Goal: Task Accomplishment & Management: Complete application form

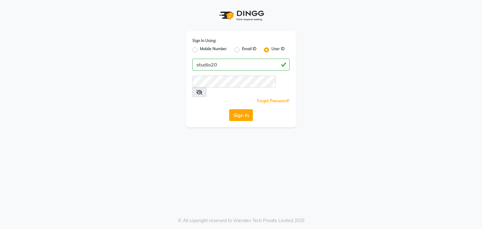
type input "studio20"
click at [243, 109] on button "Sign In" at bounding box center [241, 115] width 24 height 12
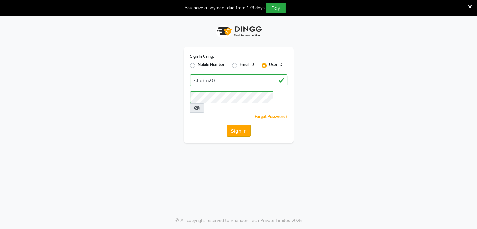
click at [240, 125] on button "Sign In" at bounding box center [239, 131] width 24 height 12
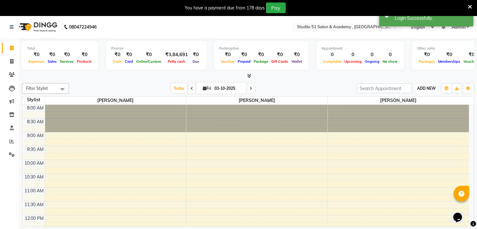
click at [430, 87] on span "ADD NEW" at bounding box center [426, 88] width 19 height 5
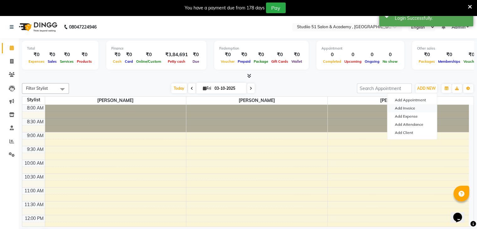
click at [406, 109] on link "Add Invoice" at bounding box center [412, 108] width 50 height 8
select select "service"
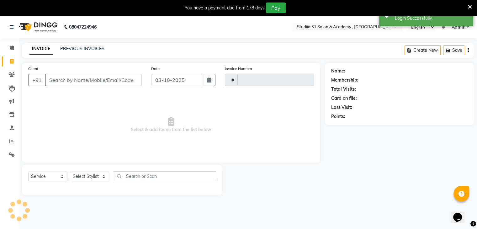
type input "0560"
select select "638"
click at [102, 81] on input "Client" at bounding box center [93, 80] width 97 height 12
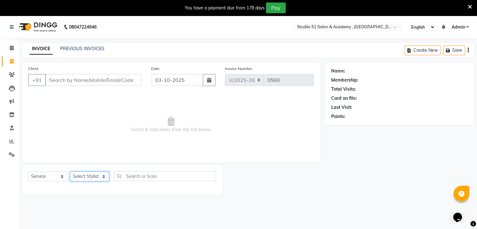
click at [79, 179] on select "Select Stylist [PERSON_NAME] [PERSON_NAME] [PERSON_NAME] Jaya [PERSON_NAME] [PE…" at bounding box center [89, 177] width 39 height 10
select select "69940"
click at [70, 172] on select "Select Stylist [PERSON_NAME] [PERSON_NAME] [PERSON_NAME] Jaya [PERSON_NAME] [PE…" at bounding box center [89, 177] width 39 height 10
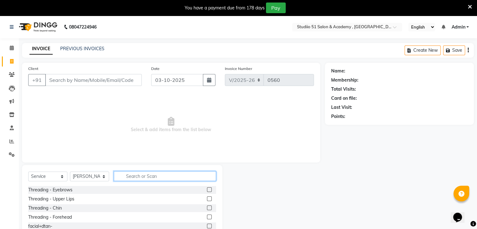
click at [141, 173] on input "text" at bounding box center [165, 176] width 102 height 10
type input "Hair cut"
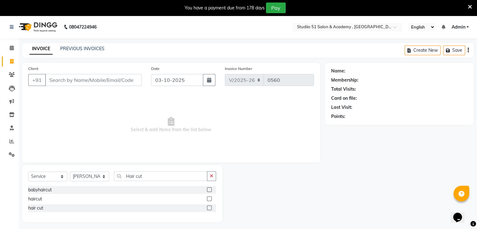
click at [208, 199] on label at bounding box center [209, 198] width 5 height 5
click at [208, 199] on input "checkbox" at bounding box center [209, 199] width 4 height 4
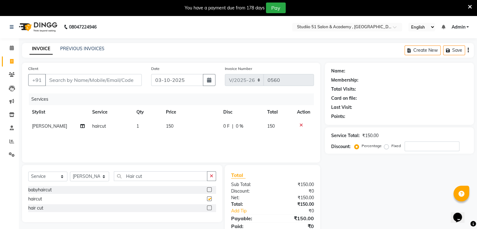
checkbox input "false"
click at [168, 131] on td "150" at bounding box center [190, 126] width 57 height 14
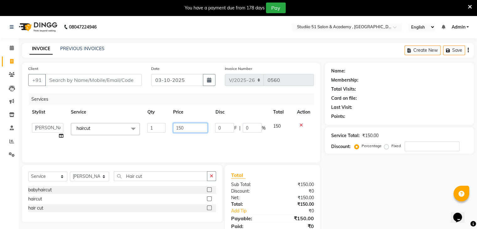
click at [178, 128] on input "150" at bounding box center [190, 128] width 35 height 10
type input "5"
click at [179, 128] on input "5" at bounding box center [190, 128] width 35 height 10
type input "500"
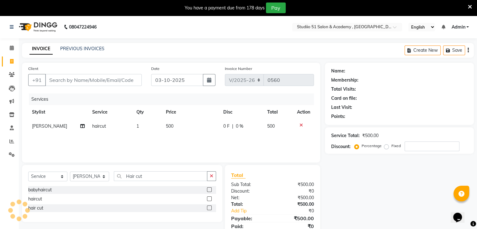
click at [188, 146] on div "Services Stylist Service Qty Price Disc Total Action [PERSON_NAME] haircut 1 50…" at bounding box center [171, 124] width 286 height 63
click at [112, 81] on input "Client" at bounding box center [93, 80] width 97 height 12
type input "H"
type input "0"
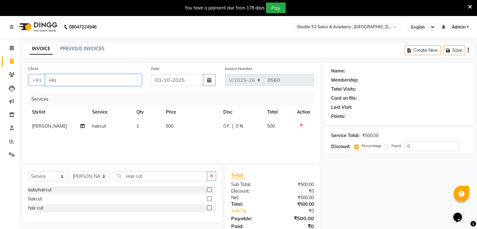
type input "H"
type input "9169996565"
click at [135, 82] on span "Add Client" at bounding box center [125, 80] width 25 height 6
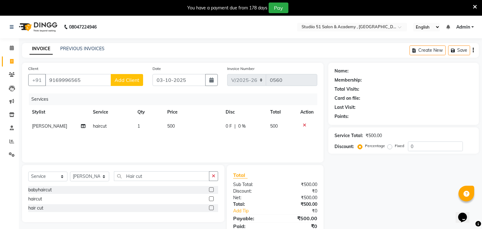
select select "22"
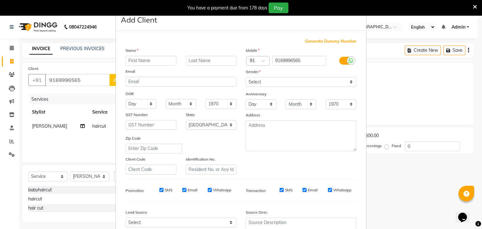
click at [136, 61] on input "text" at bounding box center [150, 61] width 51 height 10
type input "[PERSON_NAME]"
click at [193, 59] on input "text" at bounding box center [211, 61] width 51 height 10
type input "[PERSON_NAME]"
drag, startPoint x: 276, startPoint y: 82, endPoint x: 268, endPoint y: 109, distance: 28.1
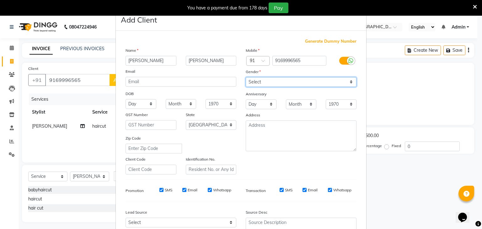
click at [268, 109] on div "Mobile Country Code × 91 9169996565 Gender Select [DEMOGRAPHIC_DATA] [DEMOGRAPH…" at bounding box center [301, 110] width 120 height 127
select select "[DEMOGRAPHIC_DATA]"
click at [246, 77] on select "Select [DEMOGRAPHIC_DATA] [DEMOGRAPHIC_DATA] Other Prefer Not To Say" at bounding box center [301, 82] width 111 height 10
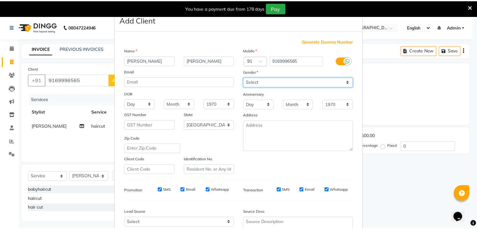
scroll to position [64, 0]
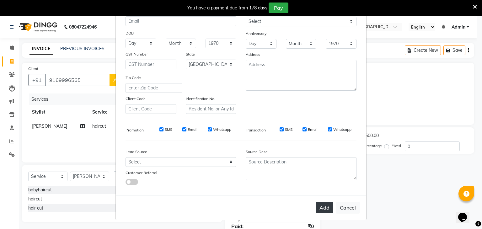
click at [317, 206] on button "Add" at bounding box center [325, 207] width 18 height 11
select select
select select "null"
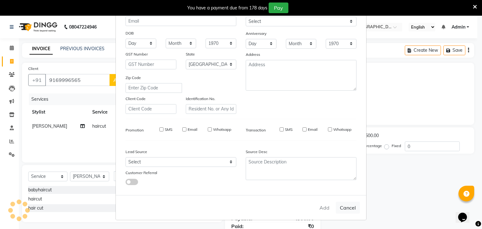
select select
checkbox input "false"
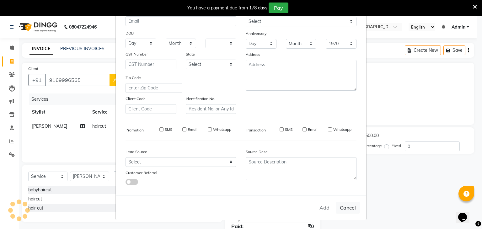
checkbox input "false"
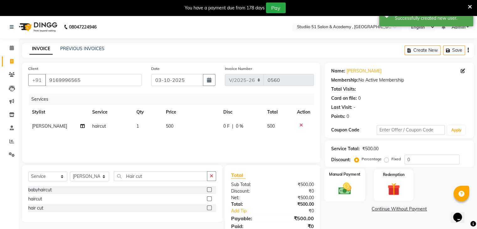
click at [351, 184] on img at bounding box center [344, 188] width 21 height 15
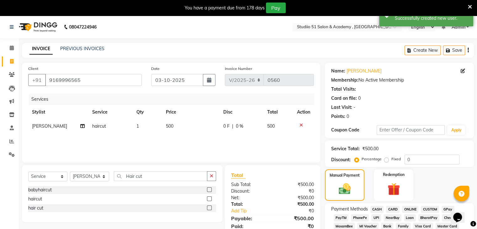
click at [377, 211] on span "CASH" at bounding box center [376, 209] width 13 height 7
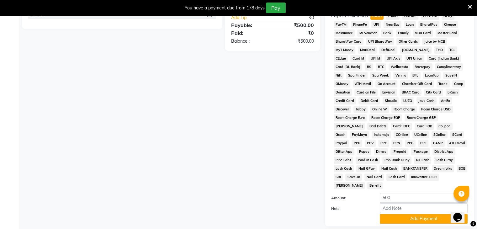
scroll to position [233, 0]
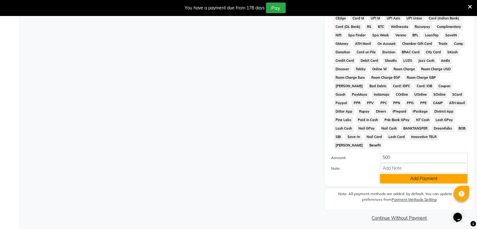
click at [414, 175] on button "Add Payment" at bounding box center [424, 179] width 88 height 10
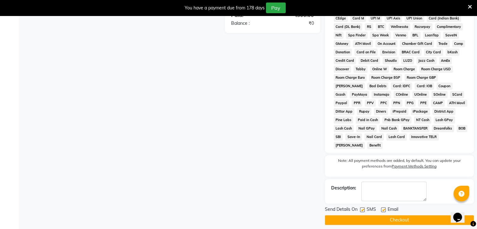
click at [396, 216] on button "Checkout" at bounding box center [399, 220] width 149 height 10
